Goal: Communication & Community: Answer question/provide support

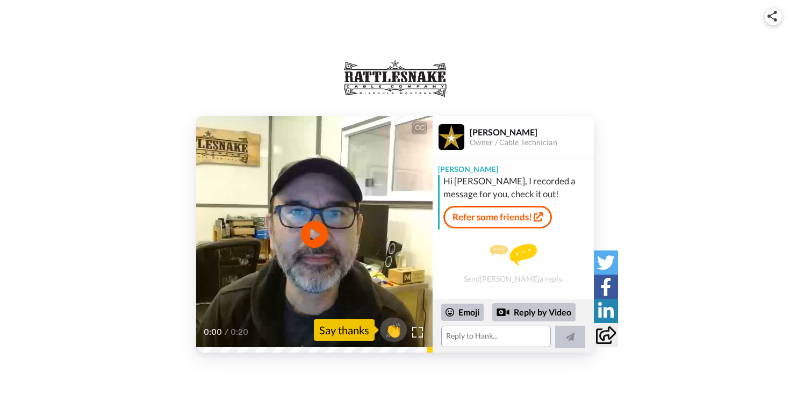
click at [314, 237] on icon "Play/Pause" at bounding box center [314, 234] width 27 height 48
click at [477, 335] on textarea at bounding box center [496, 337] width 110 height 22
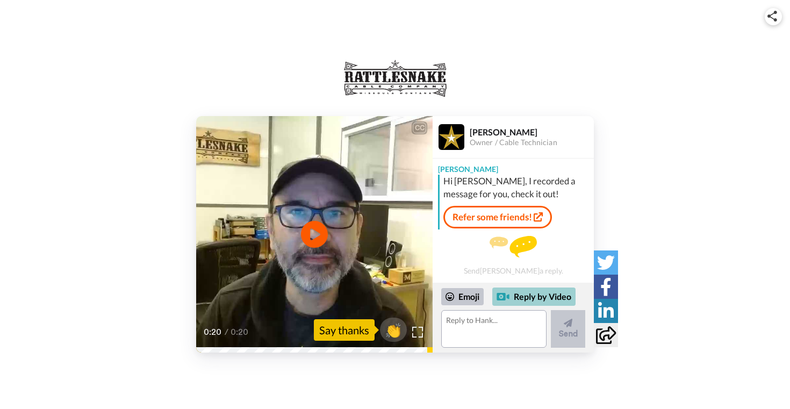
click at [528, 300] on div "Reply by Video" at bounding box center [533, 297] width 83 height 18
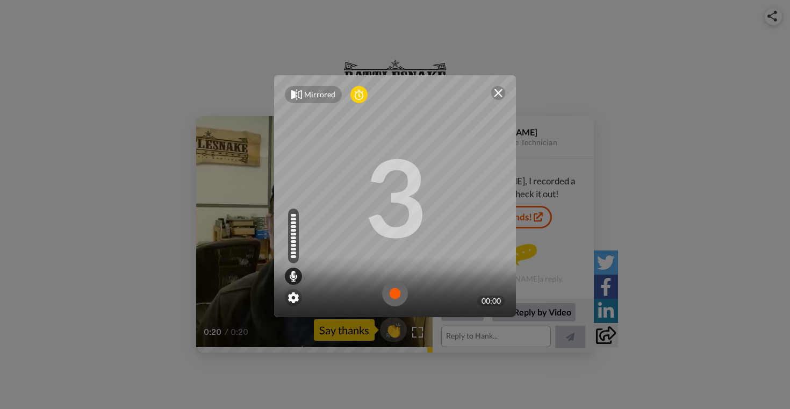
click at [392, 297] on img at bounding box center [395, 294] width 26 height 26
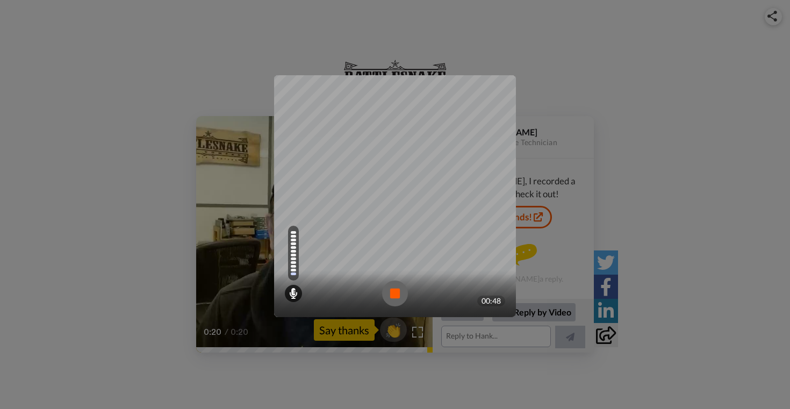
click at [395, 295] on img at bounding box center [395, 294] width 26 height 26
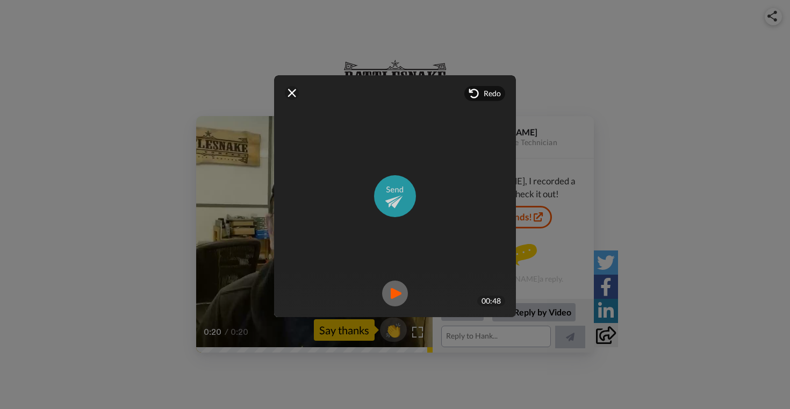
click at [392, 196] on img at bounding box center [395, 196] width 42 height 42
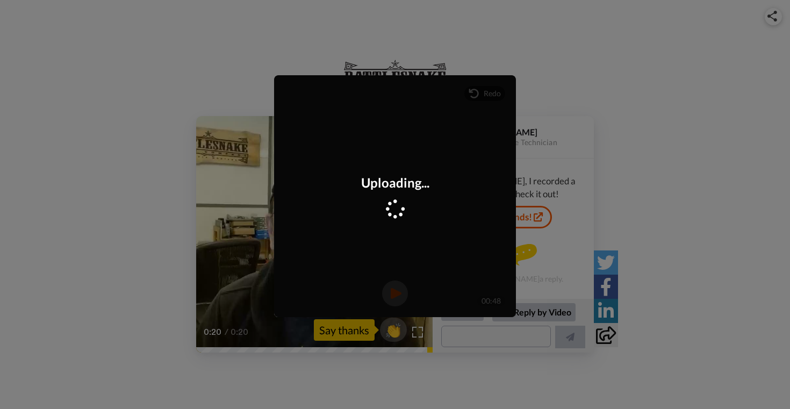
scroll to position [54, 0]
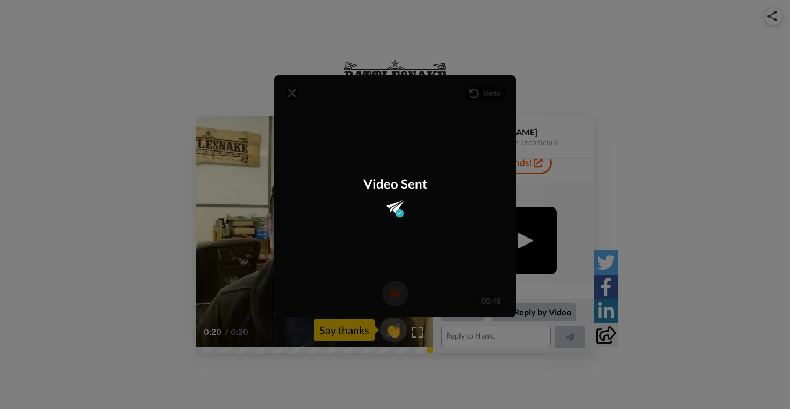
click at [388, 123] on div "Video Sent" at bounding box center [395, 196] width 242 height 242
click at [292, 91] on div "Video Sent" at bounding box center [395, 196] width 242 height 242
click at [473, 392] on div "Mirrored Redo 3 00:48 Video Sent" at bounding box center [395, 204] width 790 height 409
